Goal: Task Accomplishment & Management: Manage account settings

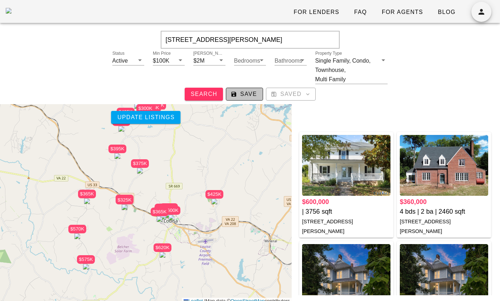
click at [244, 96] on span "Save" at bounding box center [244, 94] width 25 height 6
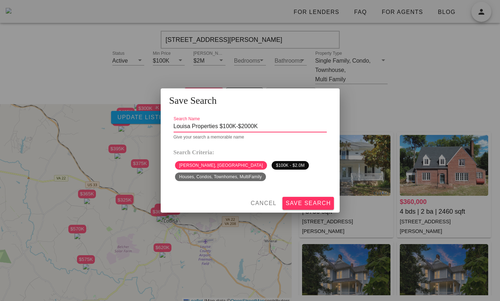
click at [272, 128] on input "Louisa Properties $100K-$2000K" at bounding box center [250, 126] width 153 height 11
type input "Louisa Properties $100K-$2000K - 2"
click at [306, 203] on span "Save Search" at bounding box center [308, 203] width 46 height 6
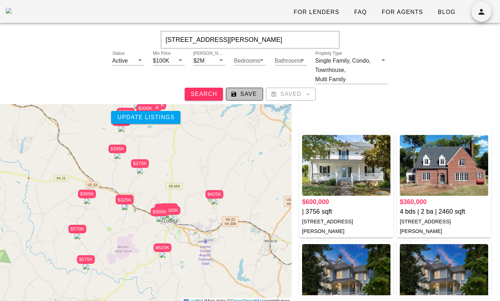
click at [245, 93] on span "Save" at bounding box center [244, 94] width 25 height 6
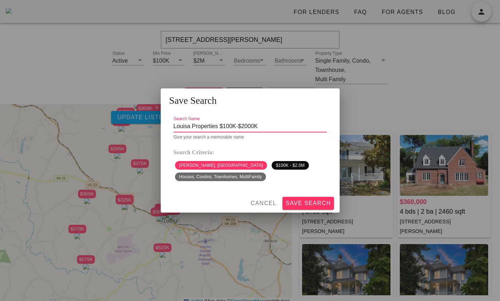
click at [266, 124] on input "Louisa Properties $100K-$2000K" at bounding box center [250, 126] width 153 height 11
type input "Louisa Properties $100K-$2000K - 1"
click at [299, 200] on span "Save Search" at bounding box center [308, 203] width 46 height 6
click at [478, 6] on div at bounding box center [250, 150] width 500 height 301
click at [255, 206] on span "Cancel" at bounding box center [263, 203] width 26 height 6
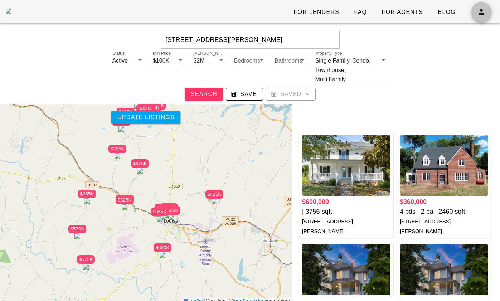
click at [478, 16] on button "button" at bounding box center [481, 12] width 20 height 20
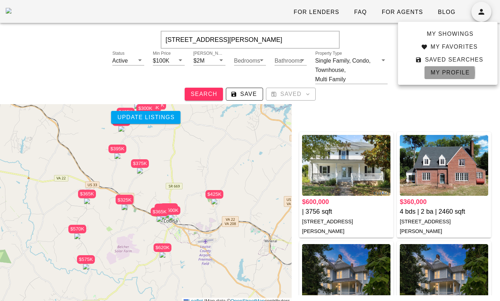
click at [448, 73] on span "My Profile" at bounding box center [450, 72] width 40 height 6
